Goal: Find specific page/section: Find specific page/section

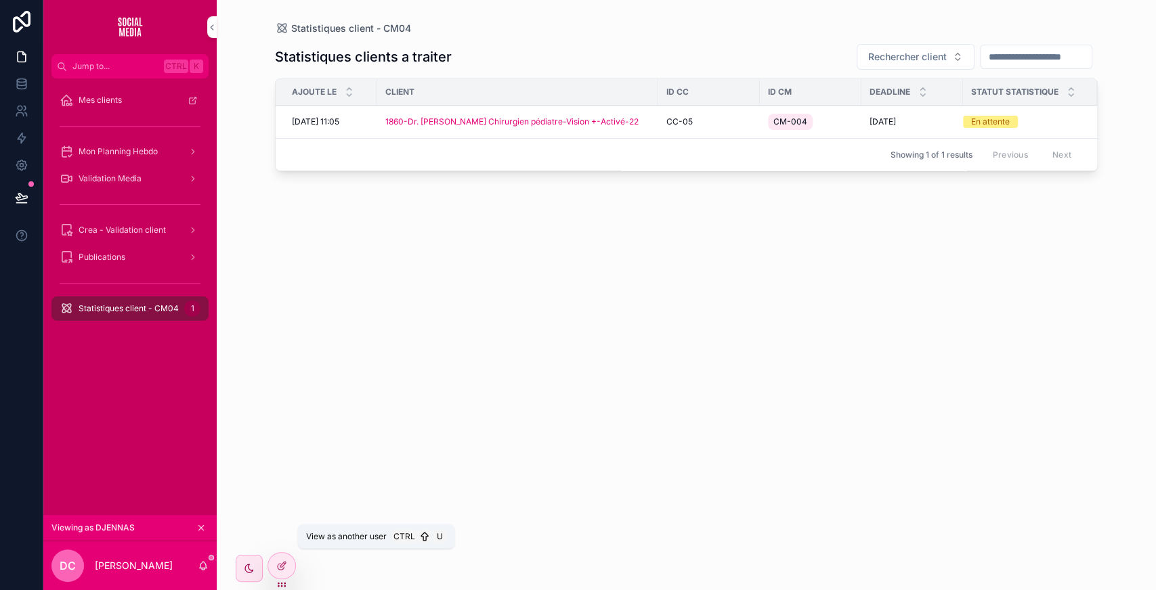
click at [0, 0] on icon at bounding box center [0, 0] width 0 height 0
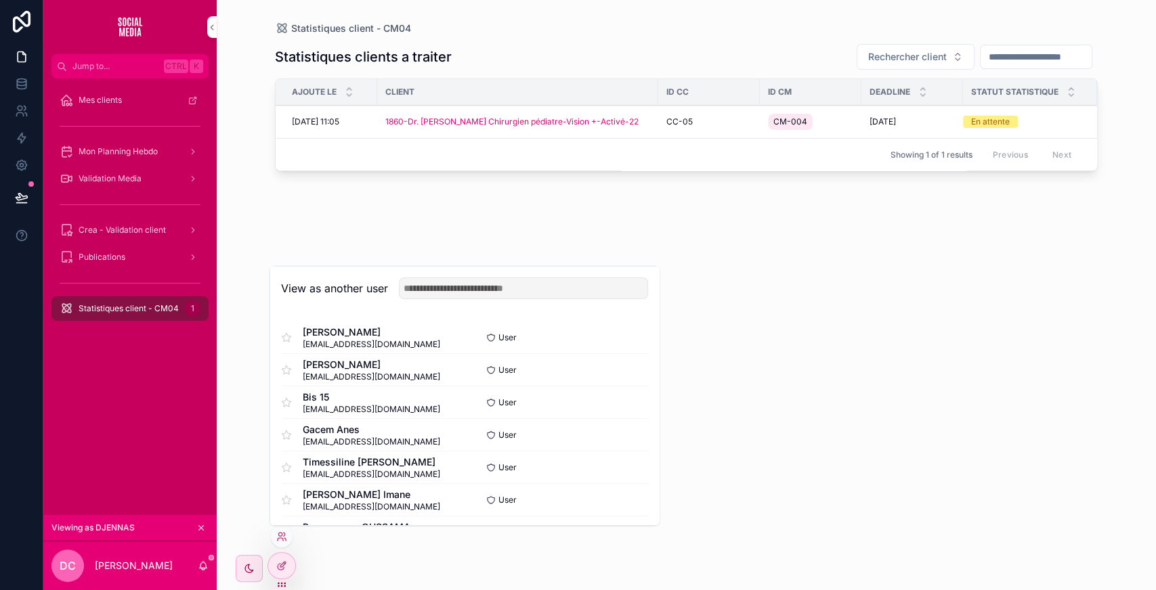
click at [0, 0] on button "Select" at bounding box center [0, 0] width 0 height 0
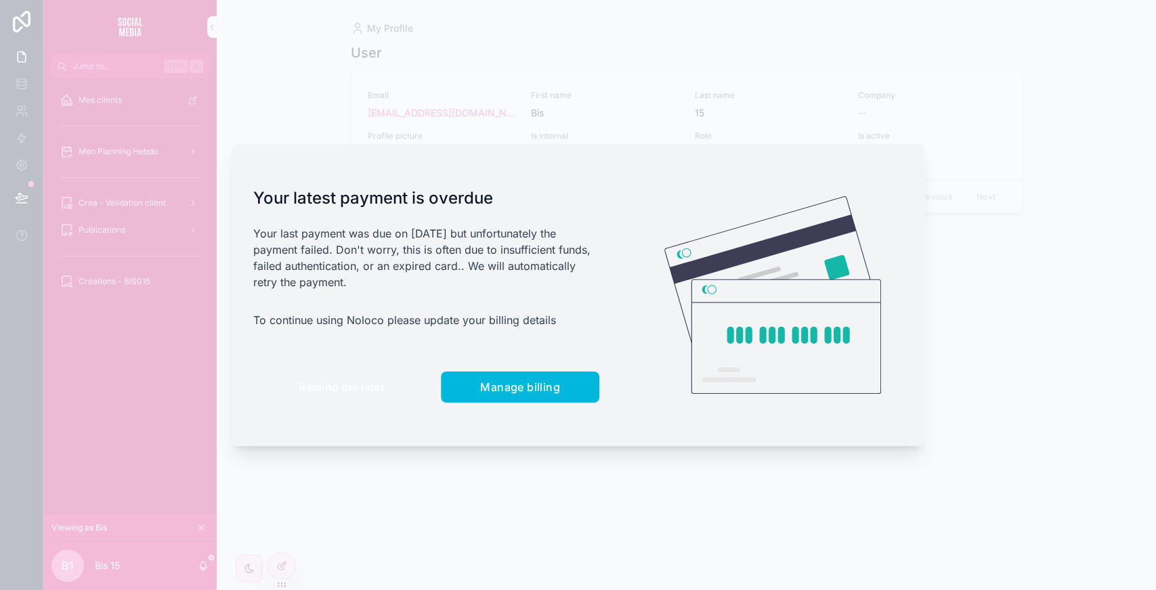
click at [379, 383] on span "Remind me later" at bounding box center [342, 388] width 86 height 14
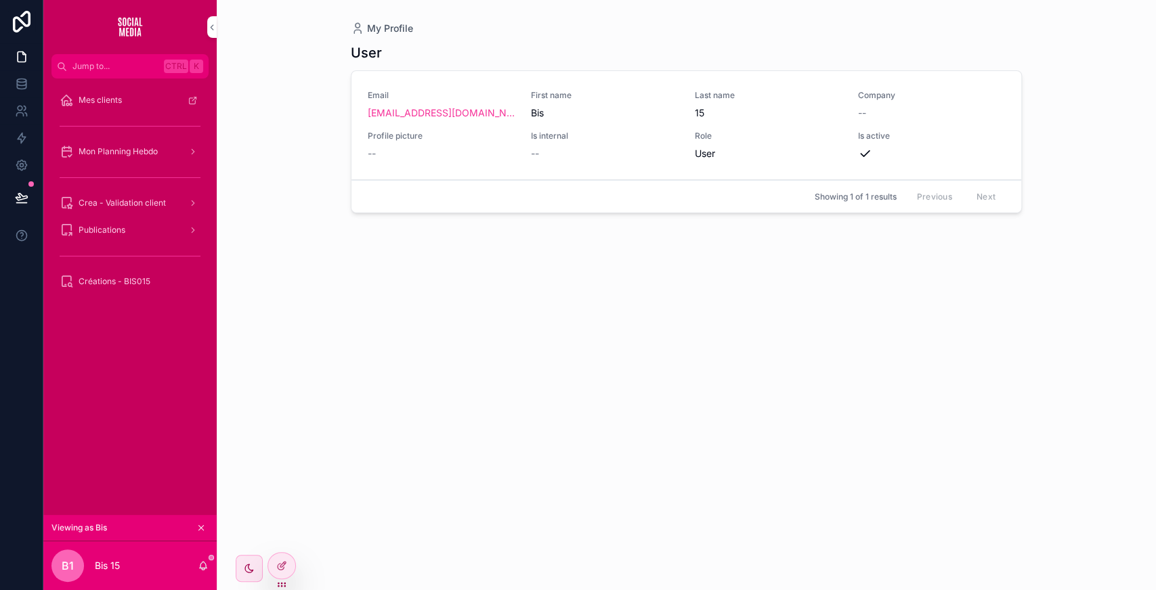
click at [145, 158] on div "Mon Planning Hebdo" at bounding box center [130, 152] width 141 height 22
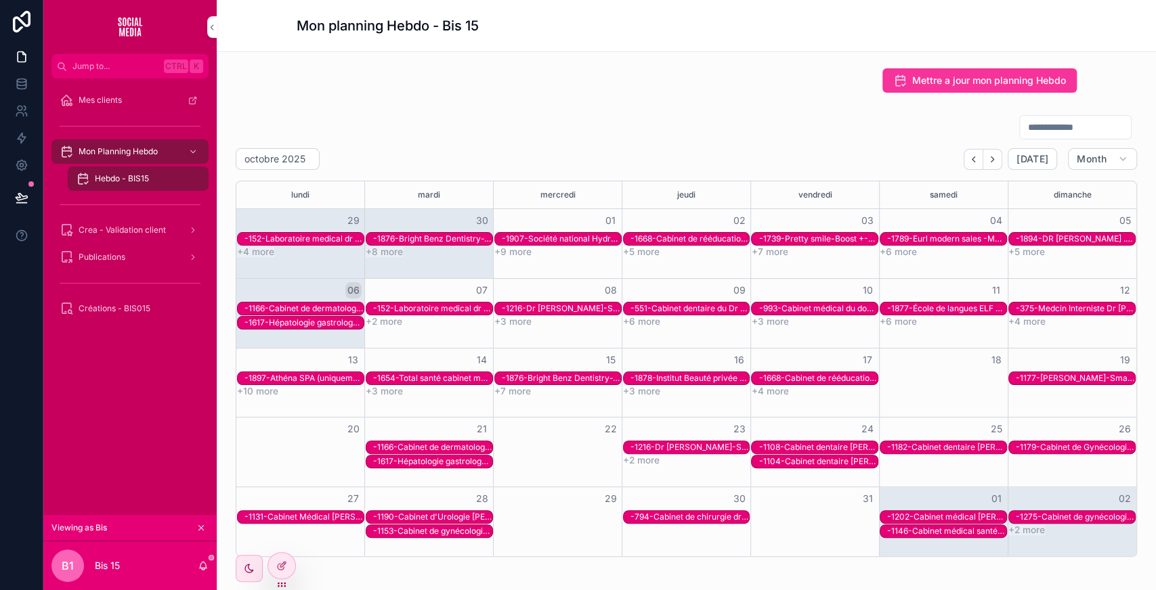
click at [137, 233] on span "Crea - Validation client" at bounding box center [122, 230] width 87 height 11
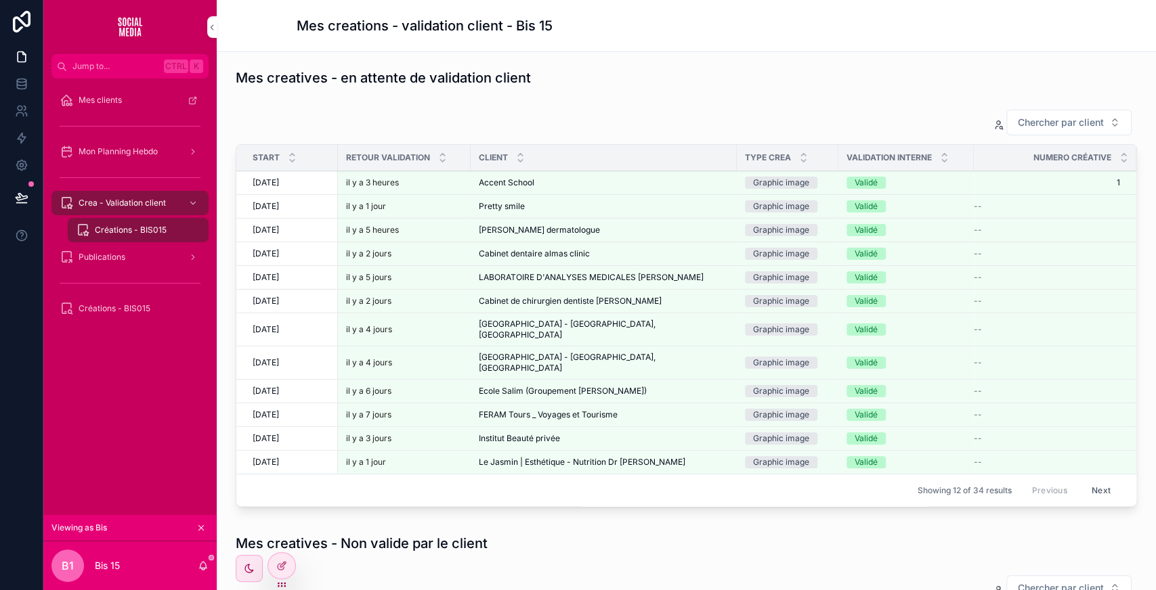
click at [663, 183] on div "Accent School Accent School" at bounding box center [604, 182] width 250 height 11
